Goal: Contribute content: Add original content to the website for others to see

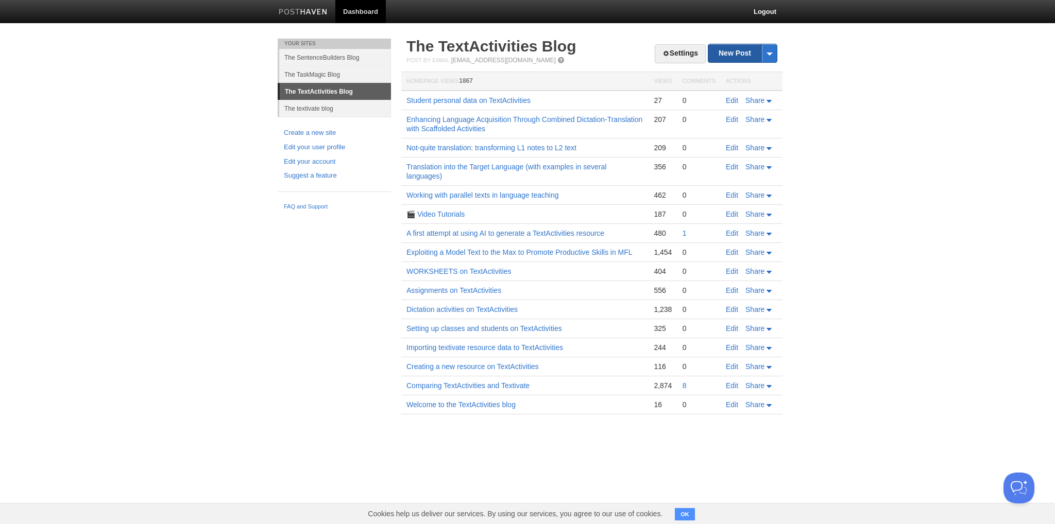
click at [733, 56] on link "New Post" at bounding box center [742, 53] width 68 height 18
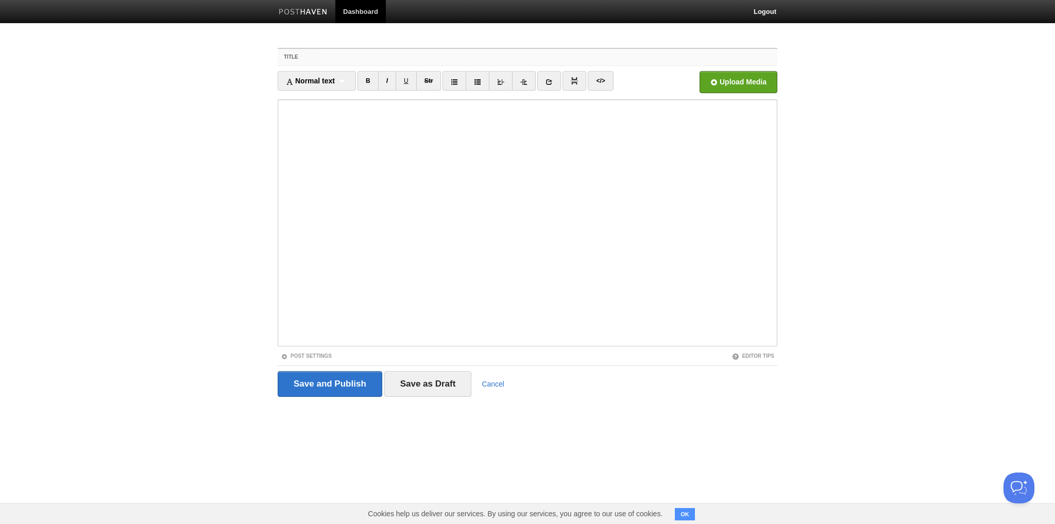
click at [337, 56] on input "Title" at bounding box center [548, 57] width 458 height 16
type input "Record your voice and compare"
click at [280, 115] on iframe at bounding box center [527, 222] width 499 height 247
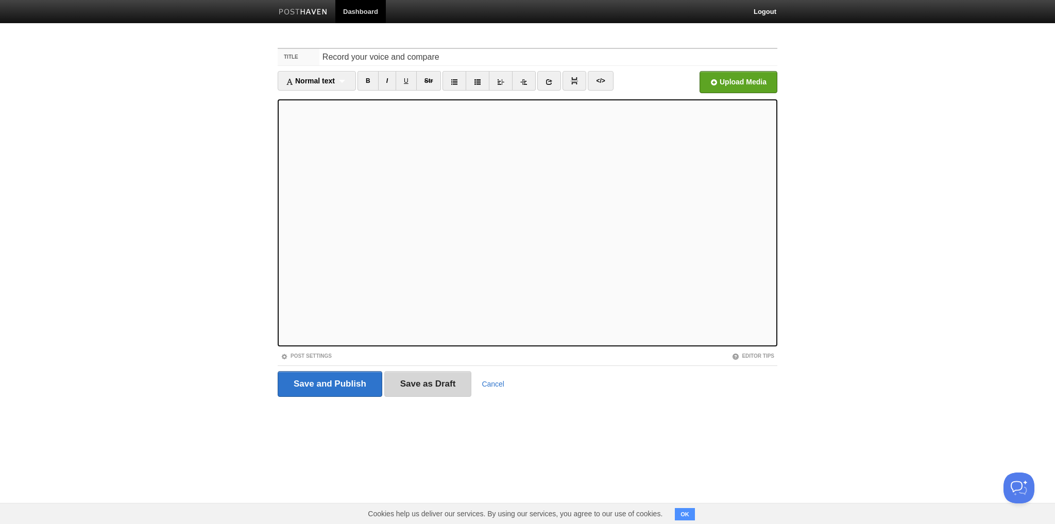
click at [446, 388] on input "Save as Draft" at bounding box center [428, 384] width 88 height 26
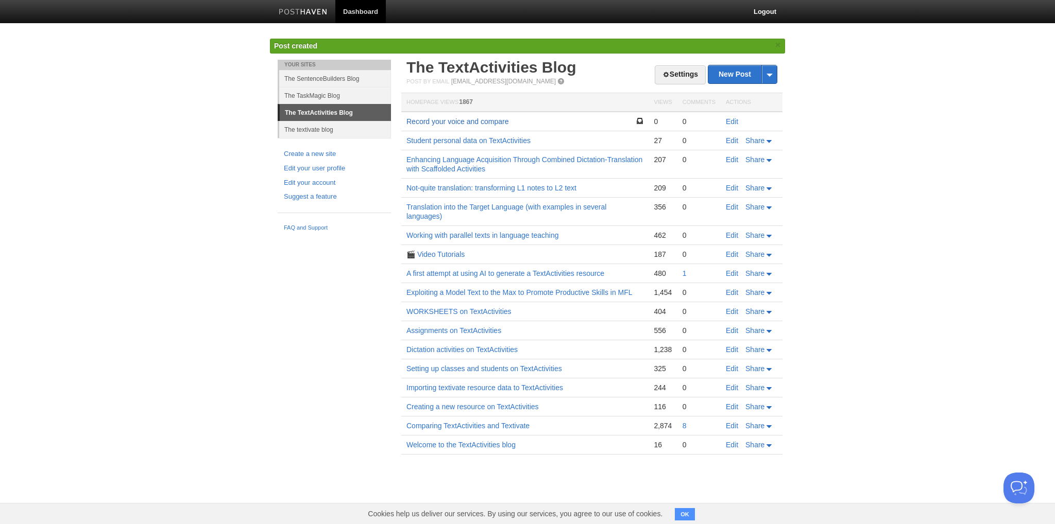
click at [461, 119] on link "Record your voice and compare" at bounding box center [457, 121] width 102 height 8
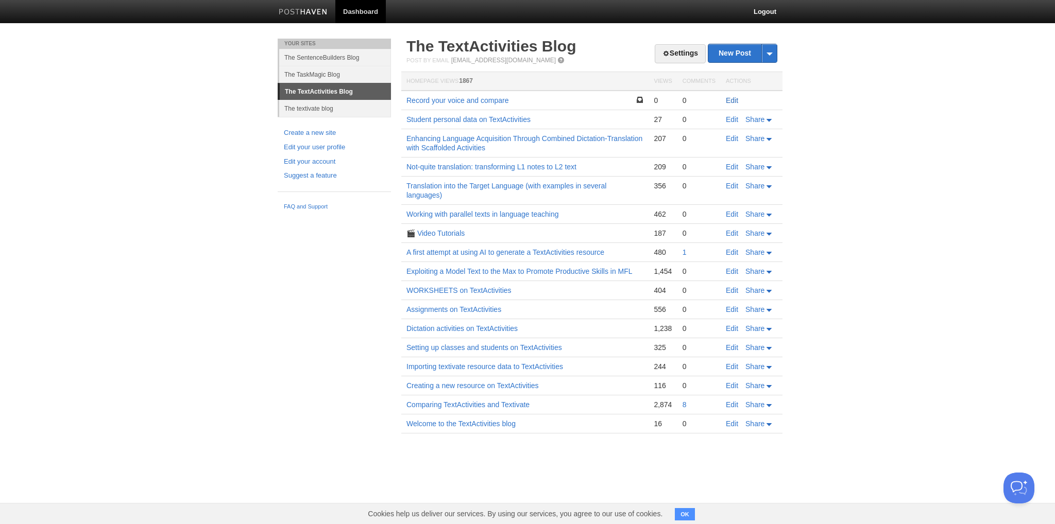
click at [734, 99] on link "Edit" at bounding box center [732, 100] width 12 height 8
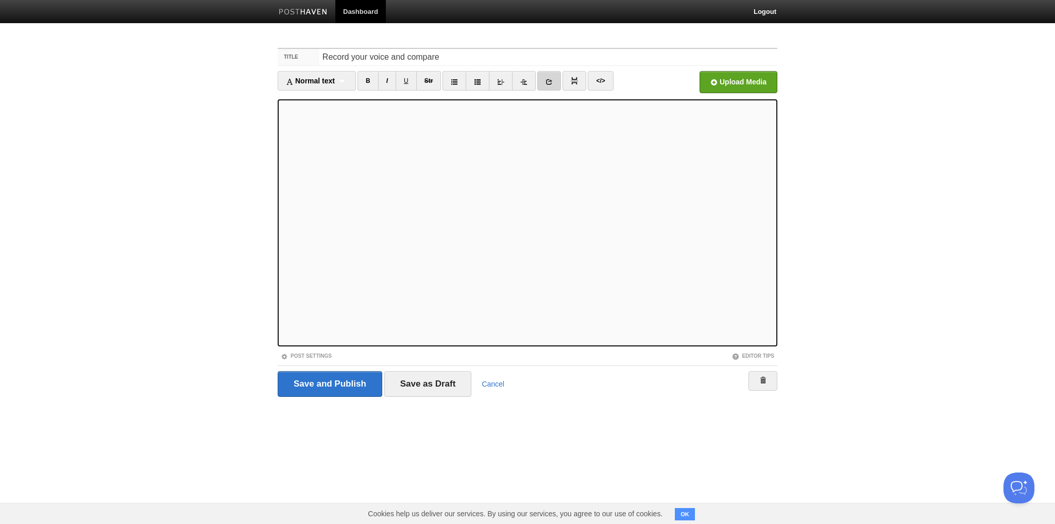
click at [546, 82] on icon at bounding box center [548, 81] width 7 height 7
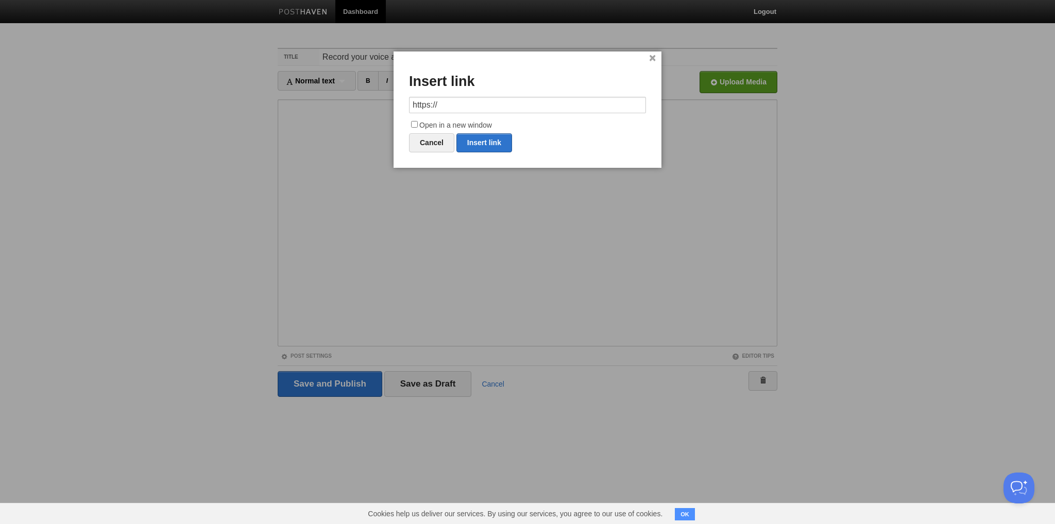
click at [448, 103] on input "https://" at bounding box center [527, 105] width 237 height 16
type input "https://www.textactivities.com"
click at [411, 123] on input "Open in a new window" at bounding box center [414, 124] width 7 height 7
checkbox input "true"
click at [476, 139] on link "Insert link" at bounding box center [484, 142] width 56 height 19
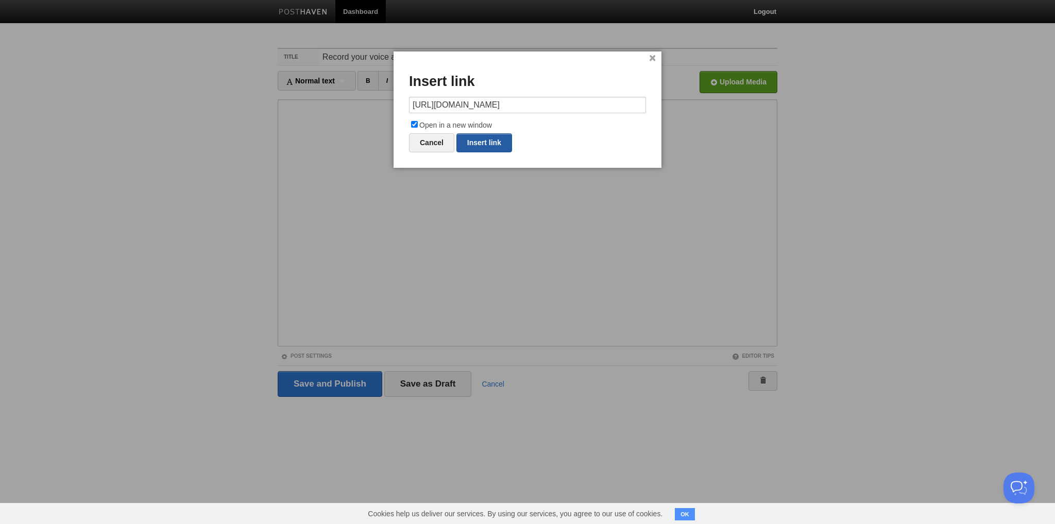
type input "https://"
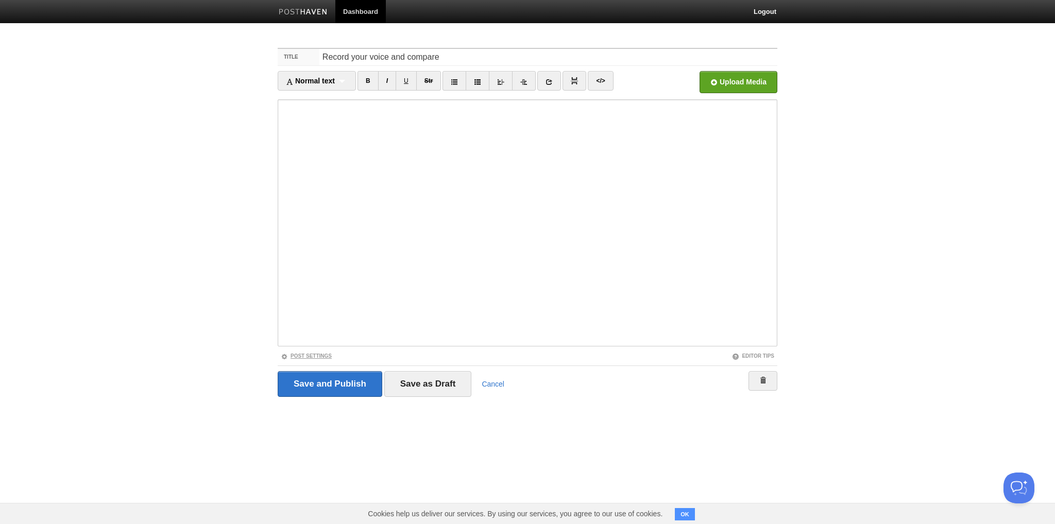
click at [317, 354] on link "Post Settings" at bounding box center [306, 356] width 51 height 6
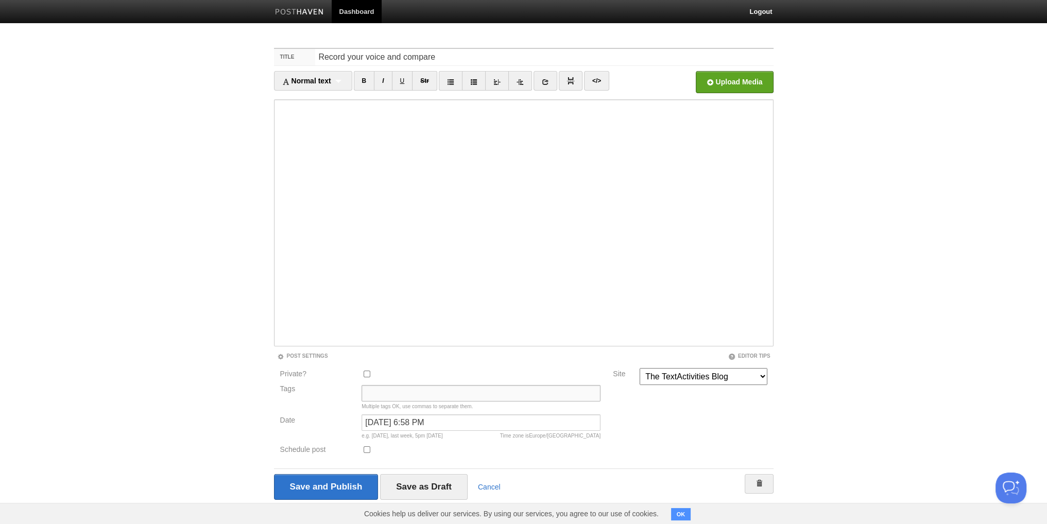
click at [379, 393] on input "Tags" at bounding box center [480, 393] width 239 height 16
type input "N"
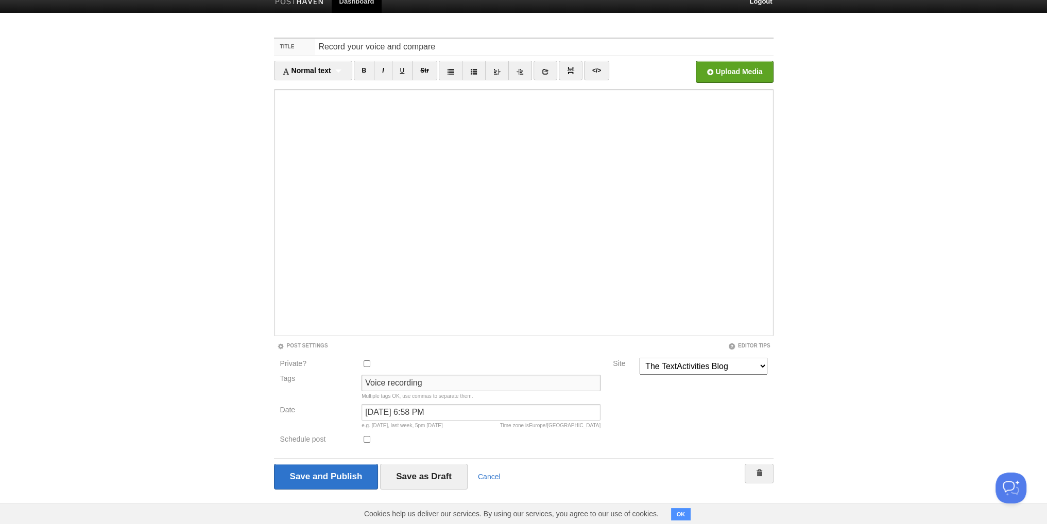
scroll to position [13, 0]
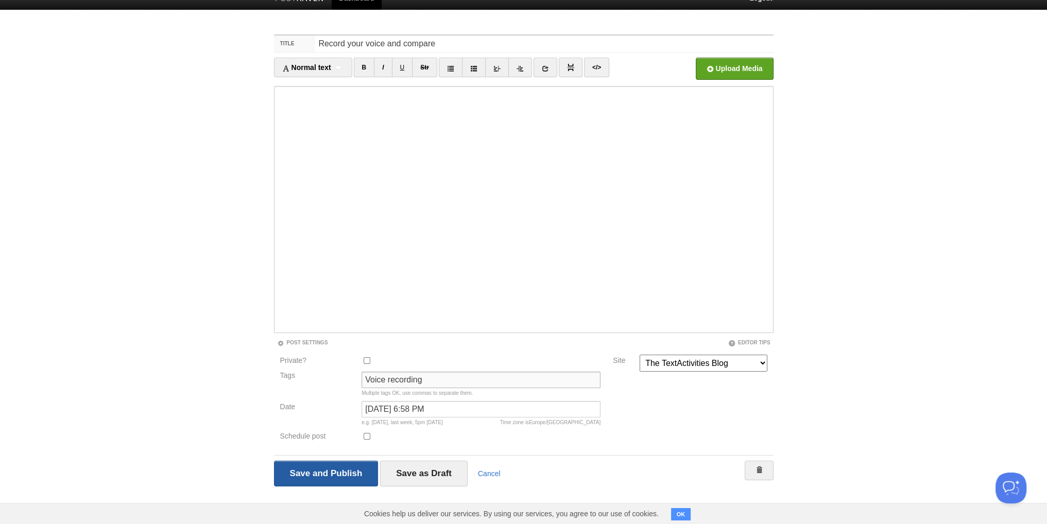
type input "Voice recording"
click at [320, 471] on input "Save and Publish" at bounding box center [326, 474] width 105 height 26
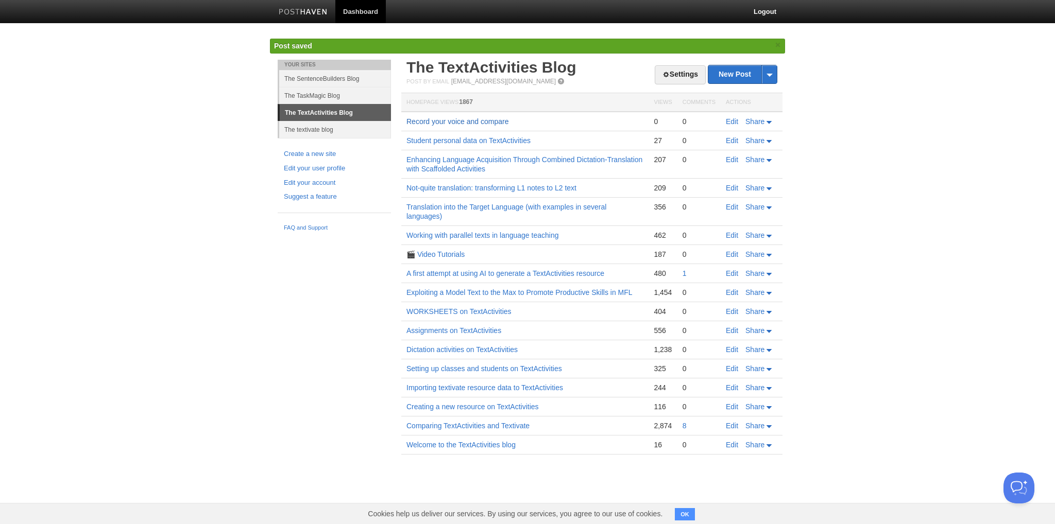
click at [472, 122] on link "Record your voice and compare" at bounding box center [457, 121] width 102 height 8
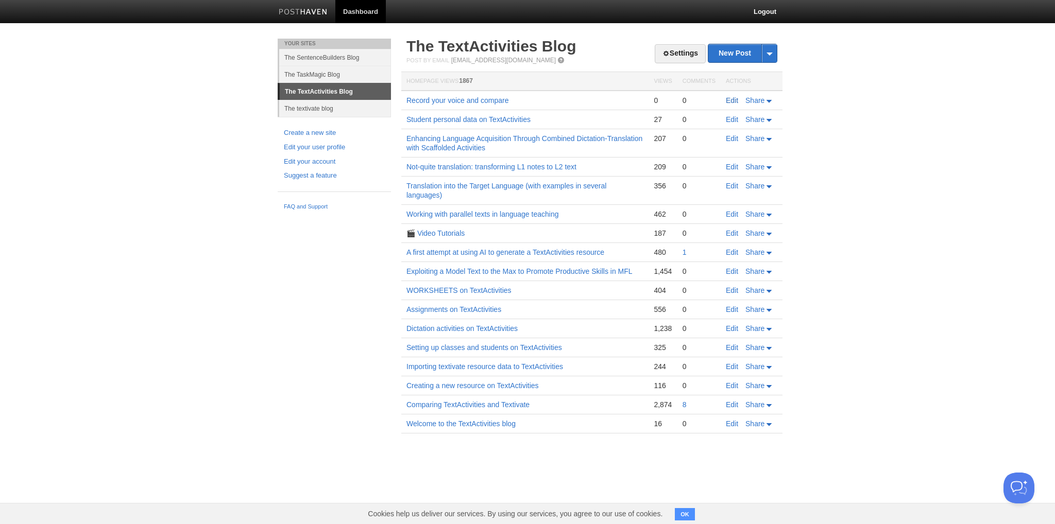
click at [731, 101] on link "Edit" at bounding box center [732, 100] width 12 height 8
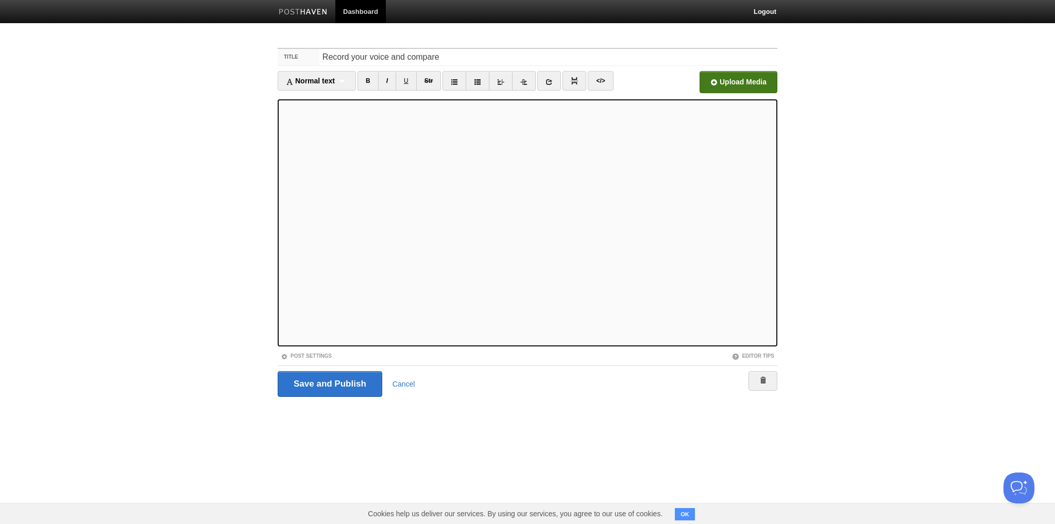
click at [747, 85] on input "file" at bounding box center [428, 85] width 780 height 53
click at [339, 377] on input "Save and Publish" at bounding box center [330, 384] width 105 height 26
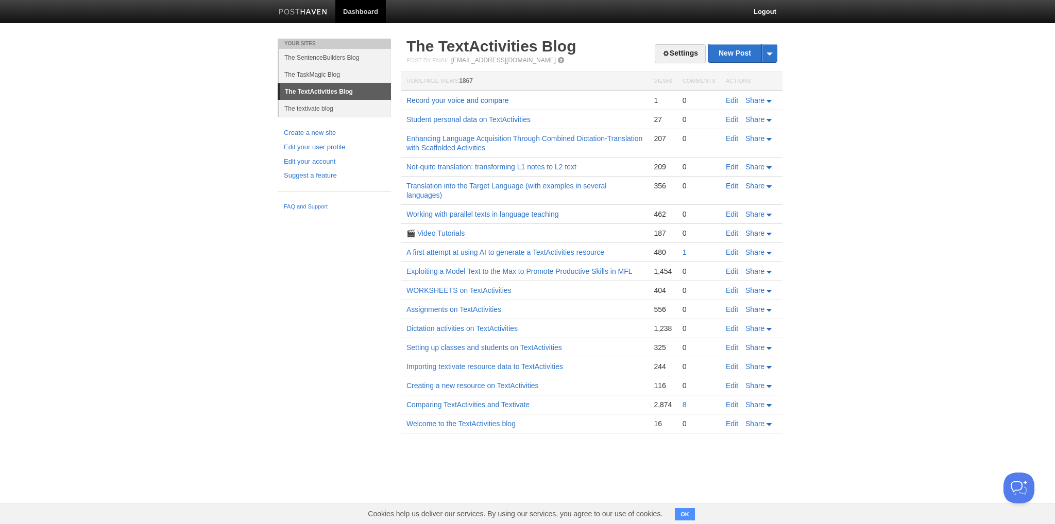
click at [480, 97] on link "Record your voice and compare" at bounding box center [457, 100] width 102 height 8
click at [495, 43] on link "The TextActivities Blog" at bounding box center [491, 46] width 170 height 17
click at [733, 50] on link "New Post" at bounding box center [742, 53] width 68 height 18
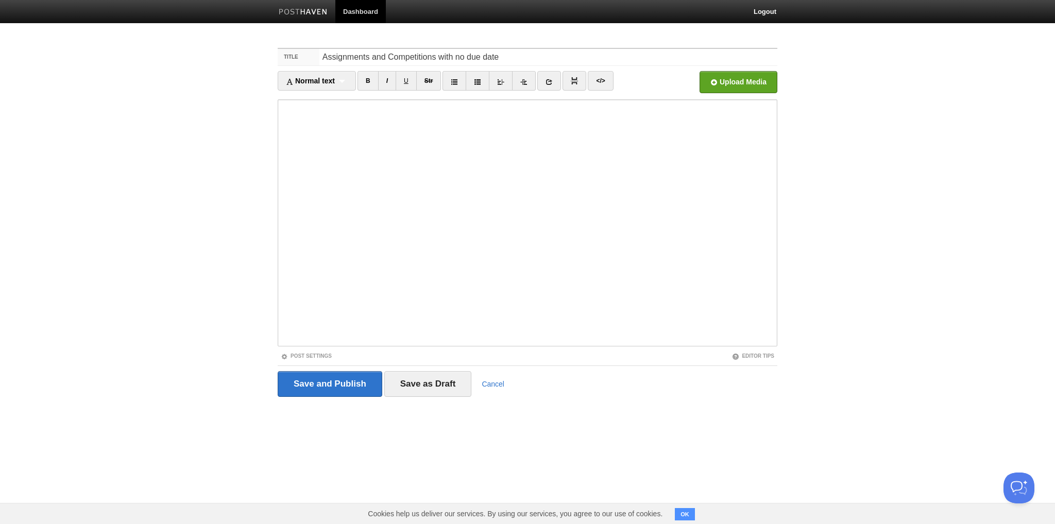
type input "Assignments and Competitions with no due date"
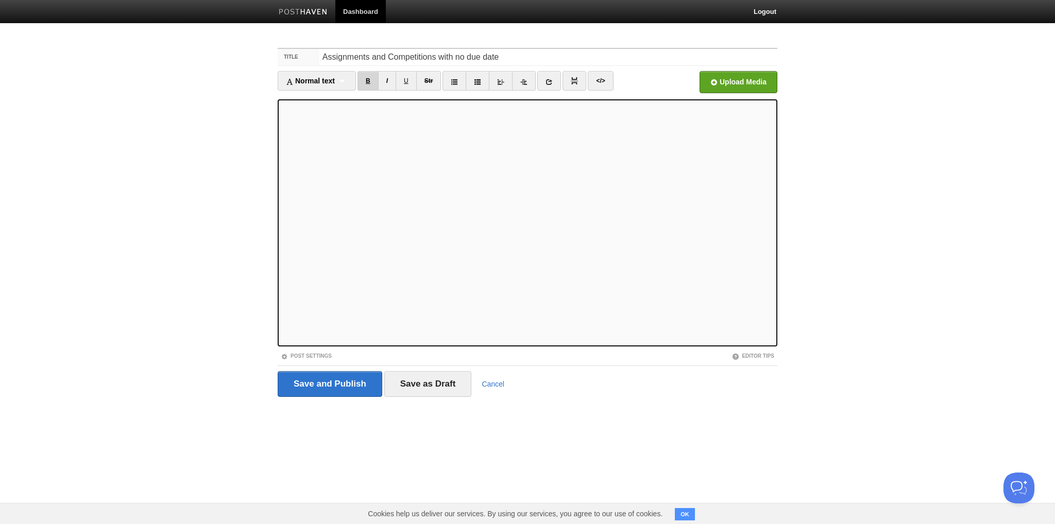
click at [370, 82] on link "B" at bounding box center [367, 81] width 21 height 20
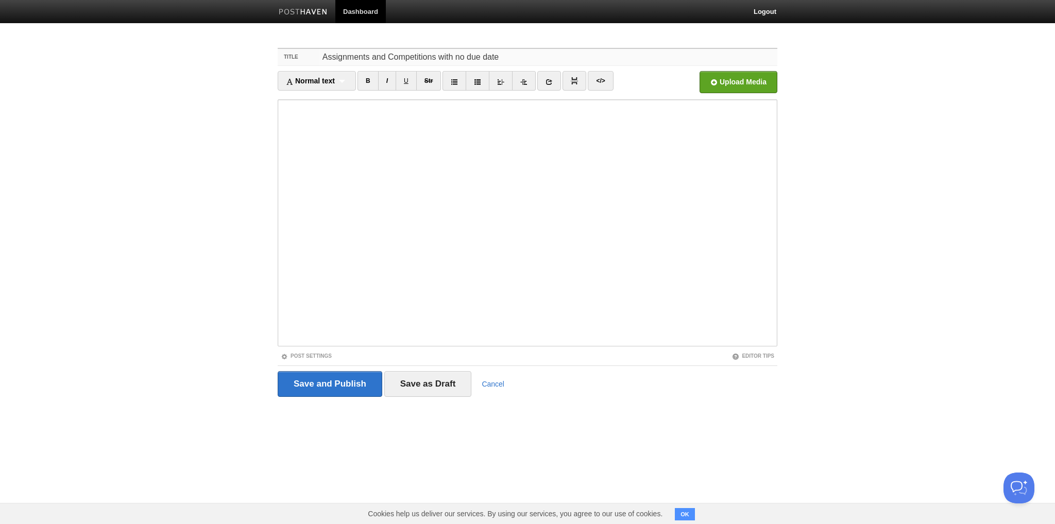
click at [466, 58] on input "Assignments and Competitions with no due date" at bounding box center [548, 57] width 458 height 16
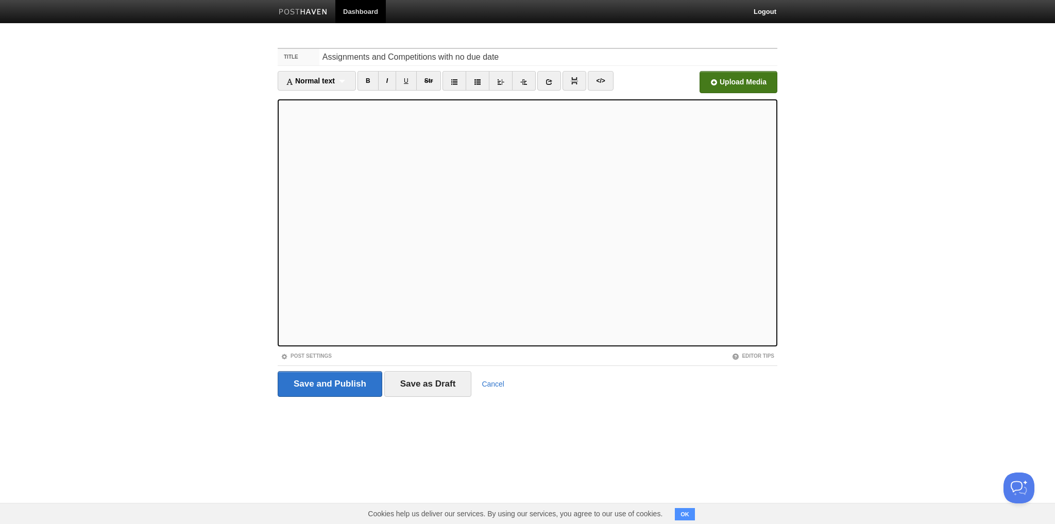
click at [737, 82] on input "file" at bounding box center [428, 85] width 780 height 53
click at [319, 352] on div "Post Settings" at bounding box center [403, 356] width 250 height 9
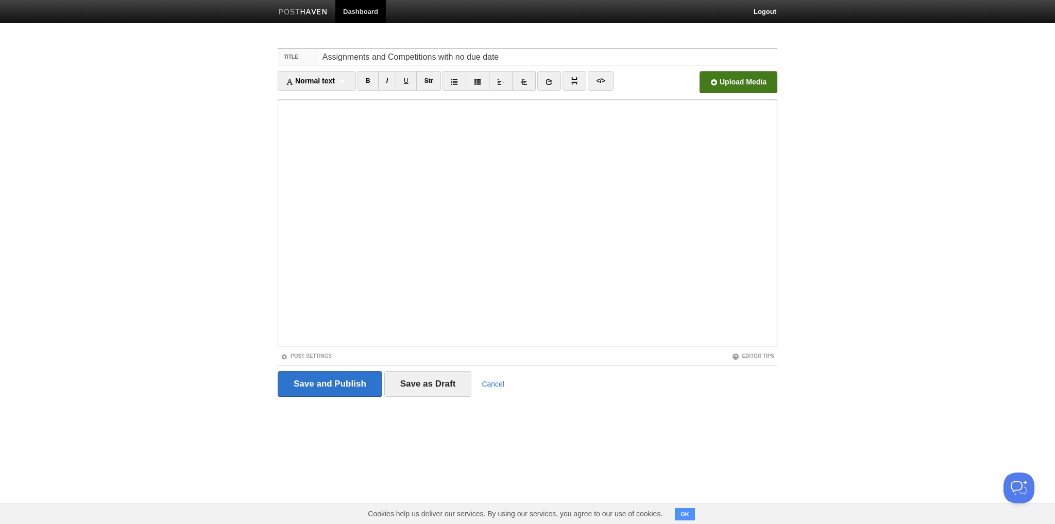
click at [319, 352] on div "Post Settings" at bounding box center [403, 356] width 250 height 9
click at [317, 353] on link "Post Settings" at bounding box center [306, 356] width 51 height 6
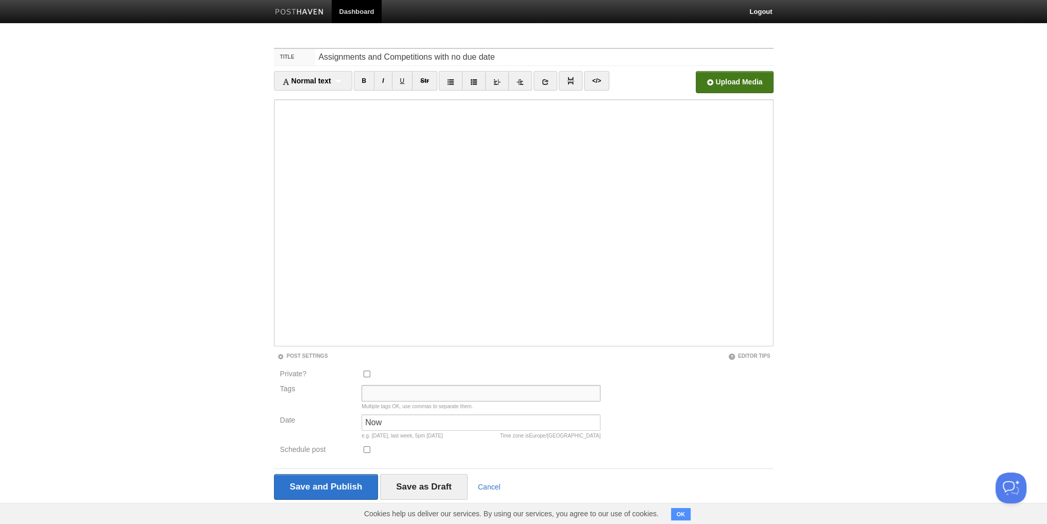
click at [377, 391] on input "Tags" at bounding box center [480, 393] width 239 height 16
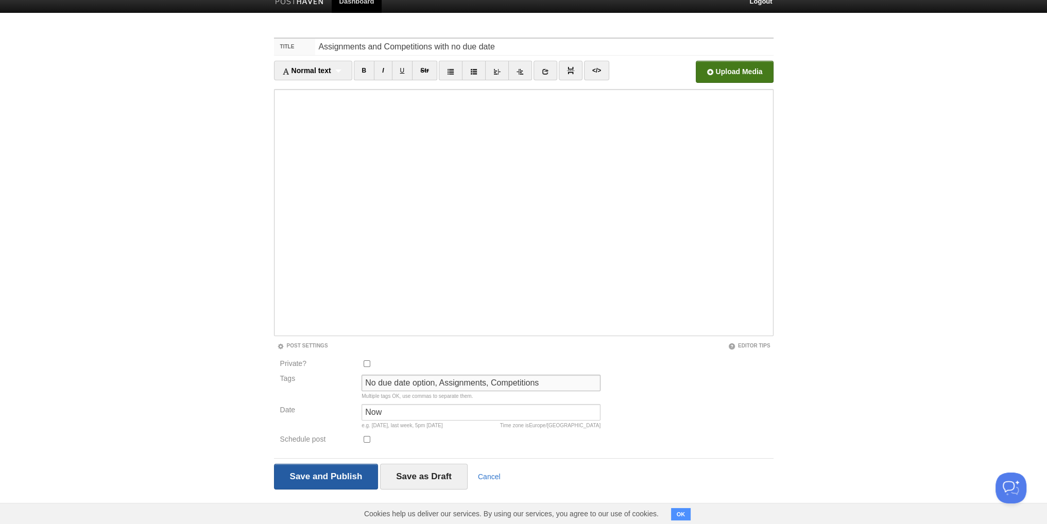
scroll to position [13, 0]
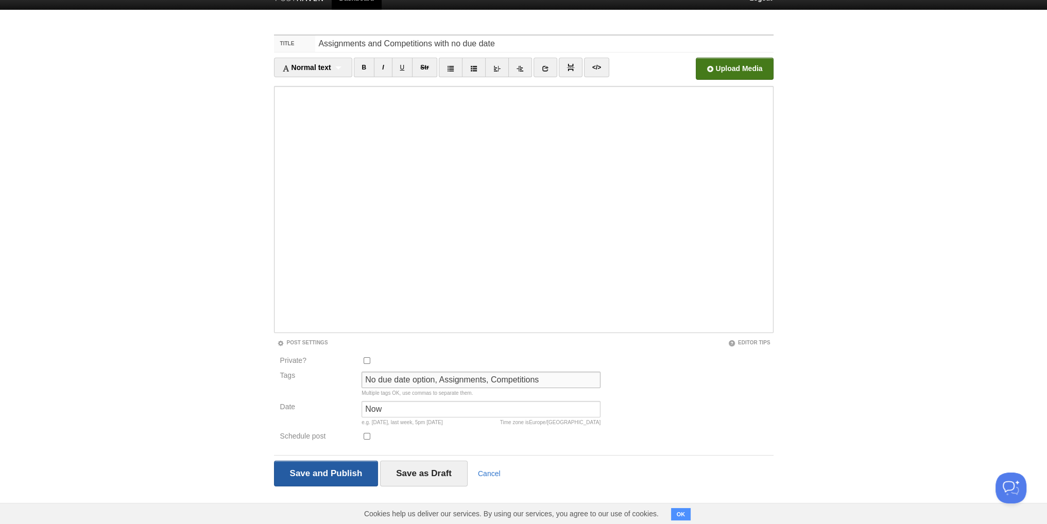
type input "No due date option, Assignments, Competitions"
click at [330, 468] on input "Save and Publish" at bounding box center [326, 474] width 105 height 26
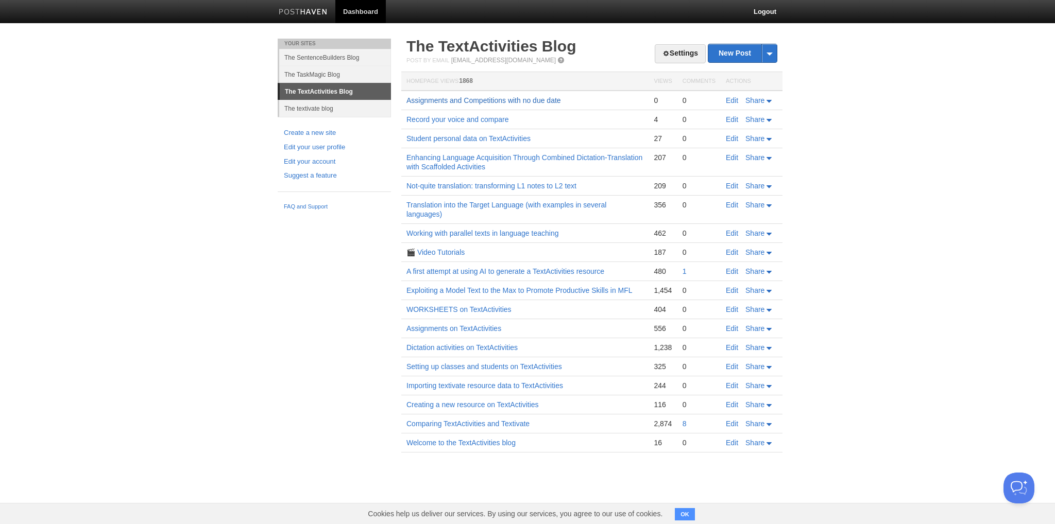
click at [535, 98] on link "Assignments and Competitions with no due date" at bounding box center [483, 100] width 154 height 8
